Goal: Navigation & Orientation: Find specific page/section

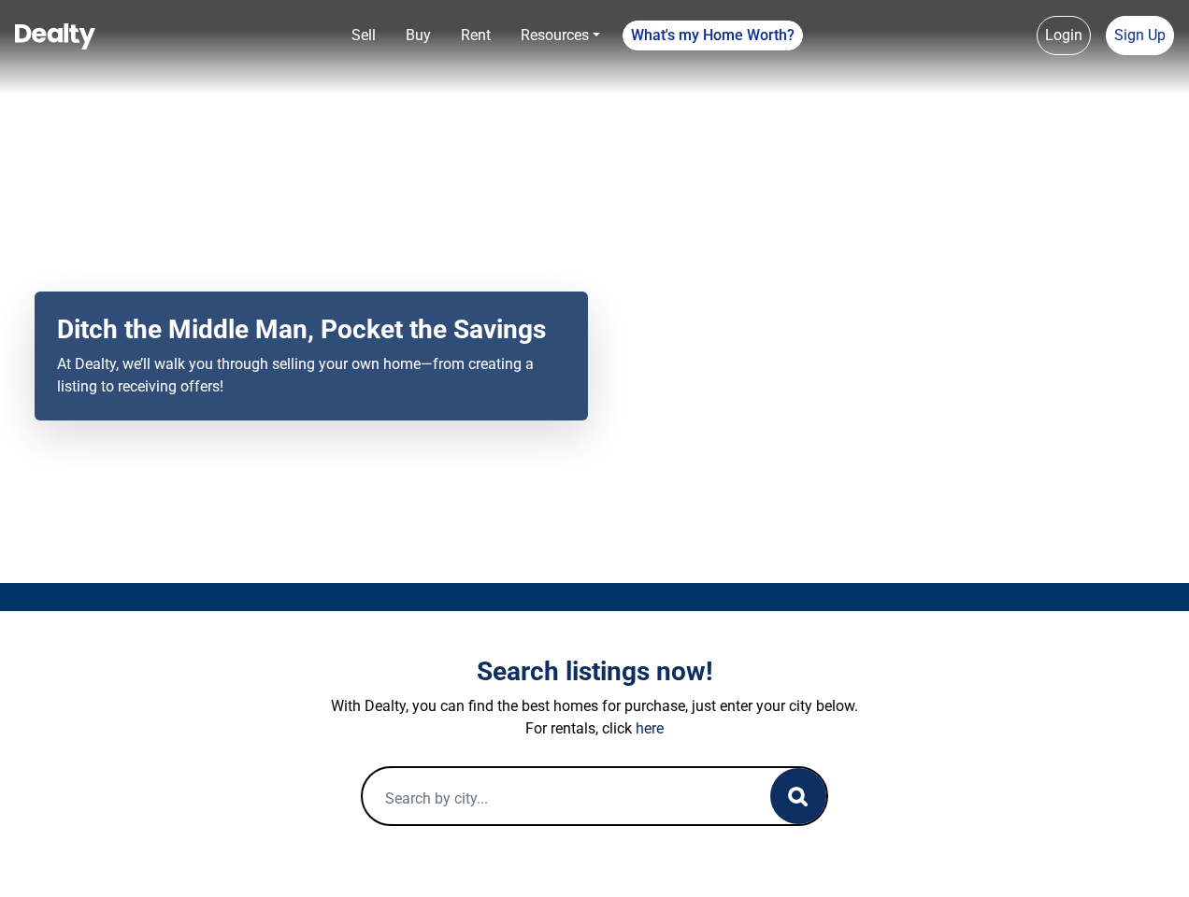
click at [595, 449] on div "Your browser does not support the video tag. Ditch the Middle Man, Pocket the S…" at bounding box center [594, 291] width 1189 height 583
click at [364, 36] on link "Sell" at bounding box center [363, 35] width 39 height 37
click at [418, 36] on link "Buy" at bounding box center [418, 35] width 40 height 37
click at [476, 36] on link "Rent" at bounding box center [475, 35] width 45 height 37
click at [560, 36] on link "Resources" at bounding box center [560, 35] width 94 height 37
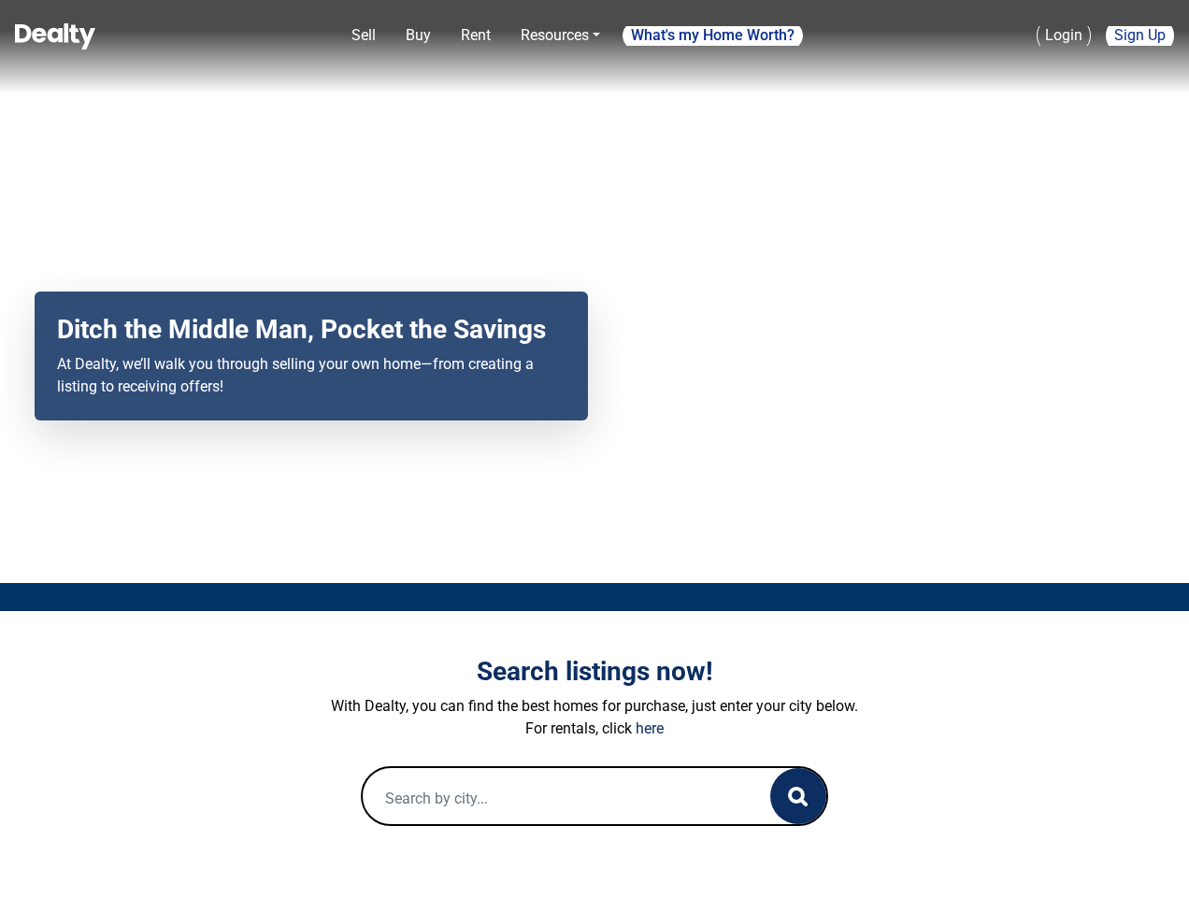
click at [713, 36] on link "What's my Home Worth?" at bounding box center [713, 36] width 180 height 30
click at [1064, 36] on link "Login" at bounding box center [1064, 35] width 54 height 39
click at [1140, 36] on link "Sign Up" at bounding box center [1140, 35] width 68 height 39
click at [798, 797] on icon "button" at bounding box center [798, 797] width 20 height 20
